Goal: Navigation & Orientation: Find specific page/section

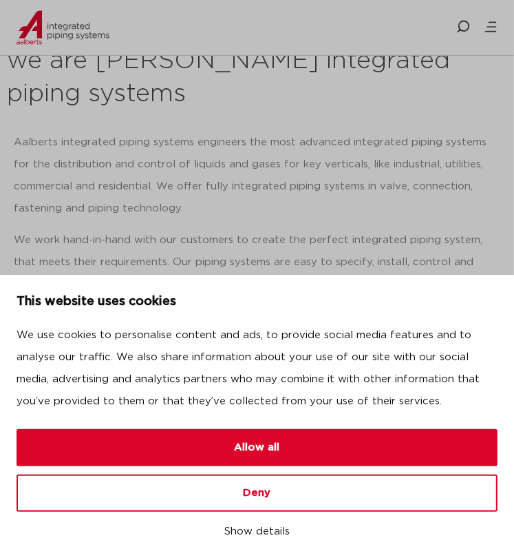
scroll to position [344, 0]
click at [361, 138] on p "Aalberts integrated piping systems engineers the most advanced integrated pipin…" at bounding box center [257, 176] width 487 height 88
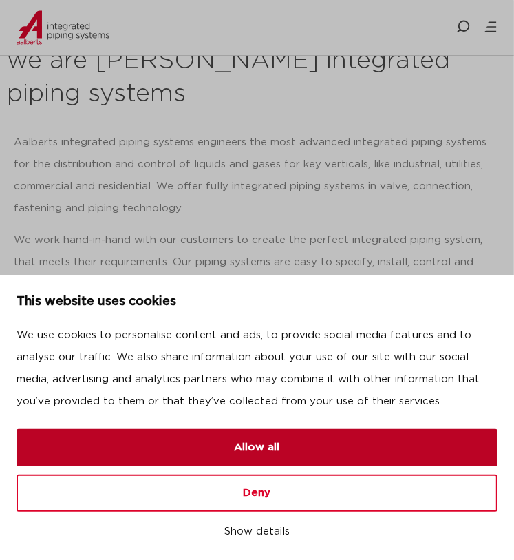
click at [295, 454] on button "Allow all" at bounding box center [257, 447] width 481 height 37
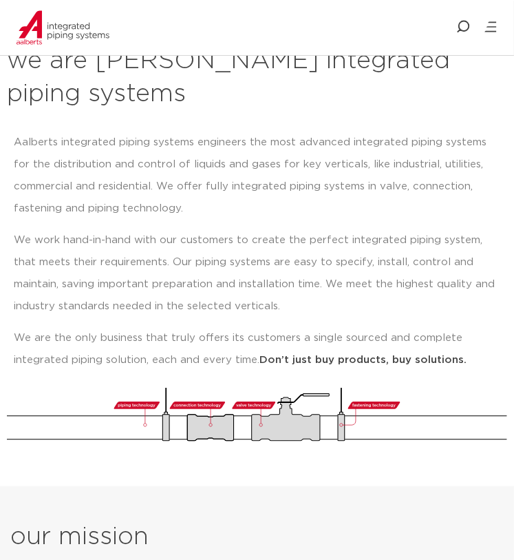
click at [498, 29] on div "who we are we are [PERSON_NAME] integrated piping systems our mission our regio…" at bounding box center [257, 27] width 514 height 55
click at [489, 30] on icon at bounding box center [491, 27] width 14 height 14
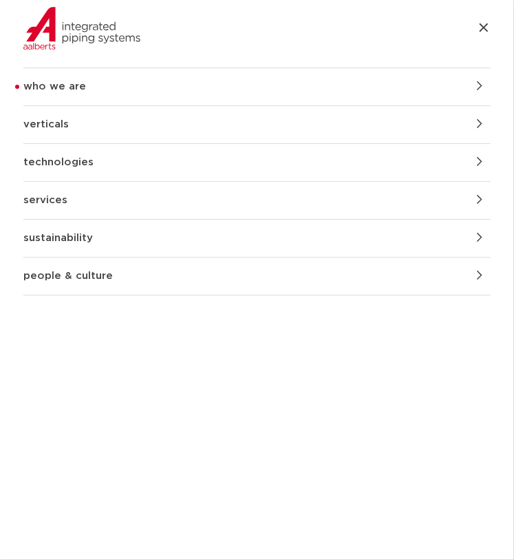
click at [162, 275] on link "people & culture" at bounding box center [256, 275] width 467 height 37
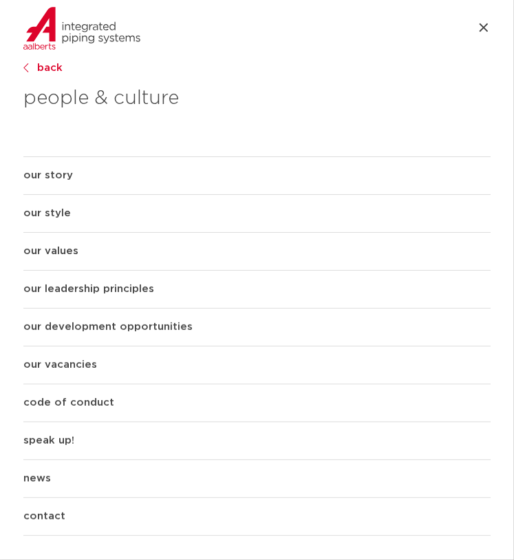
click at [80, 366] on link "our vacancies" at bounding box center [256, 364] width 467 height 37
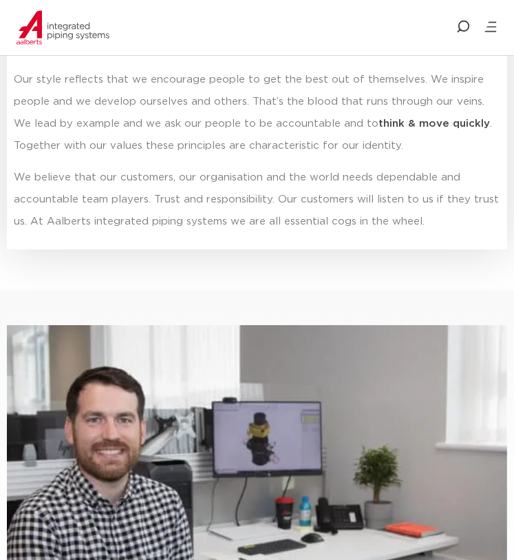
scroll to position [2685, 0]
